Goal: Task Accomplishment & Management: Manage account settings

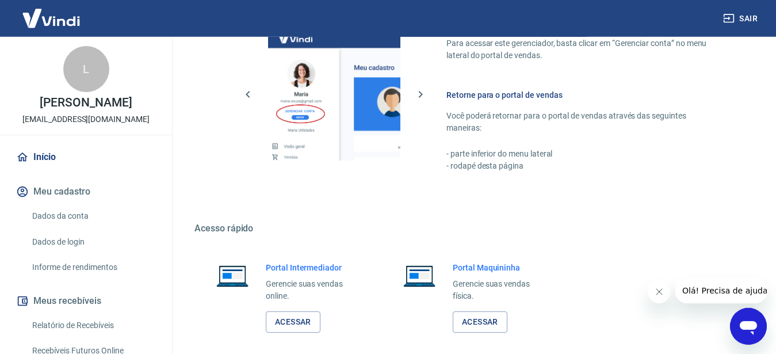
scroll to position [587, 0]
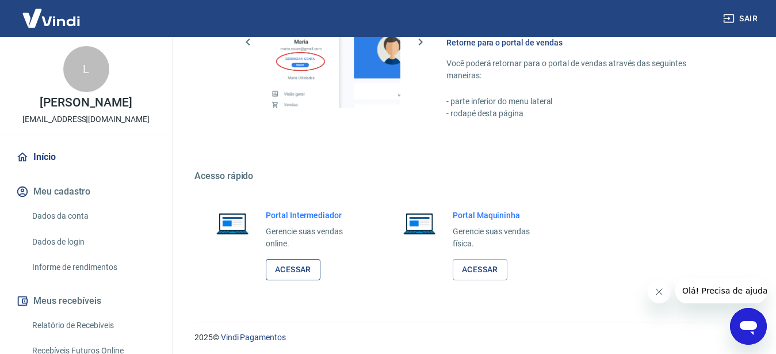
click at [301, 274] on link "Acessar" at bounding box center [293, 269] width 55 height 21
